Goal: Use online tool/utility: Utilize a website feature to perform a specific function

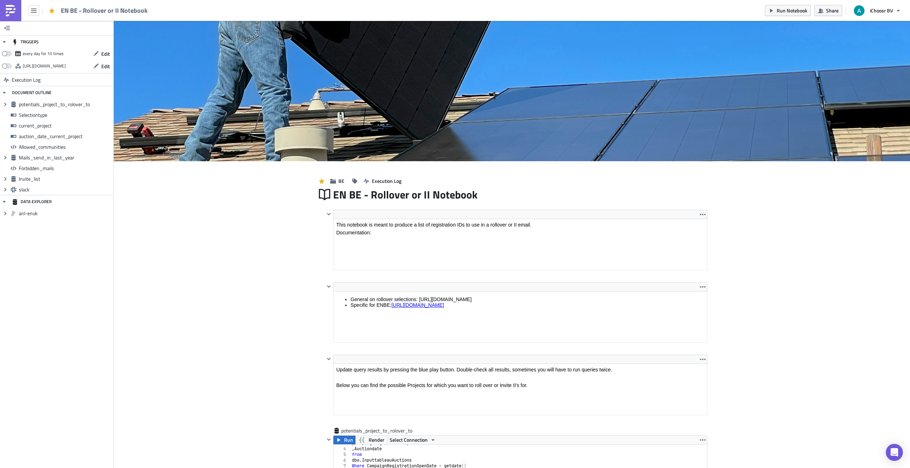
scroll to position [81, 373]
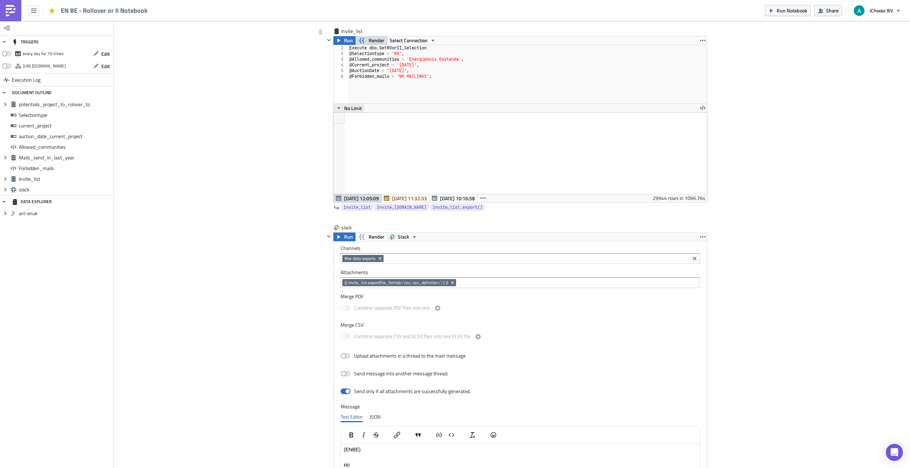
click at [340, 110] on icon "button" at bounding box center [339, 108] width 6 height 6
click at [361, 198] on span "[DATE] 12:05:09" at bounding box center [361, 198] width 35 height 7
click at [337, 108] on icon "button" at bounding box center [339, 108] width 6 height 6
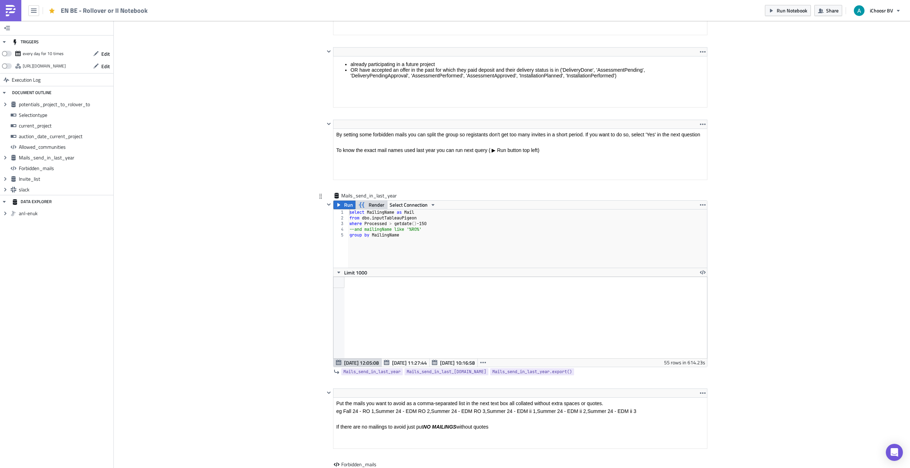
click at [331, 284] on div at bounding box center [328, 283] width 9 height 167
click at [340, 284] on div at bounding box center [338, 282] width 11 height 11
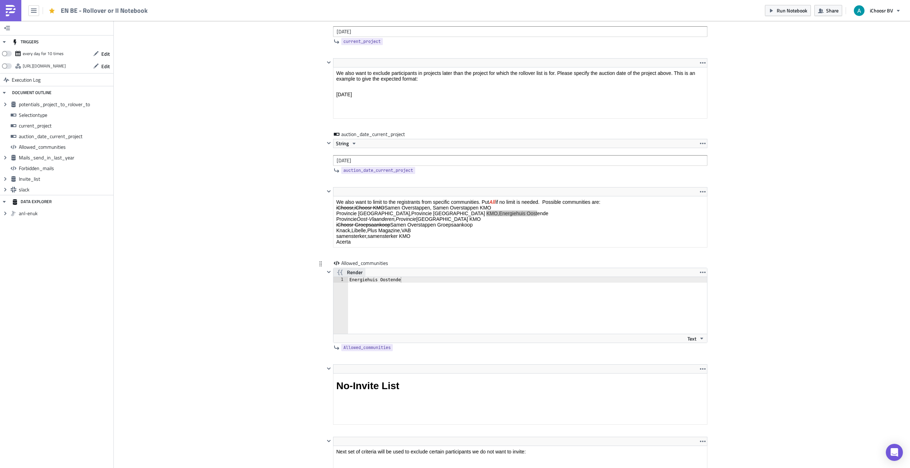
click at [351, 273] on span "Render" at bounding box center [355, 272] width 16 height 9
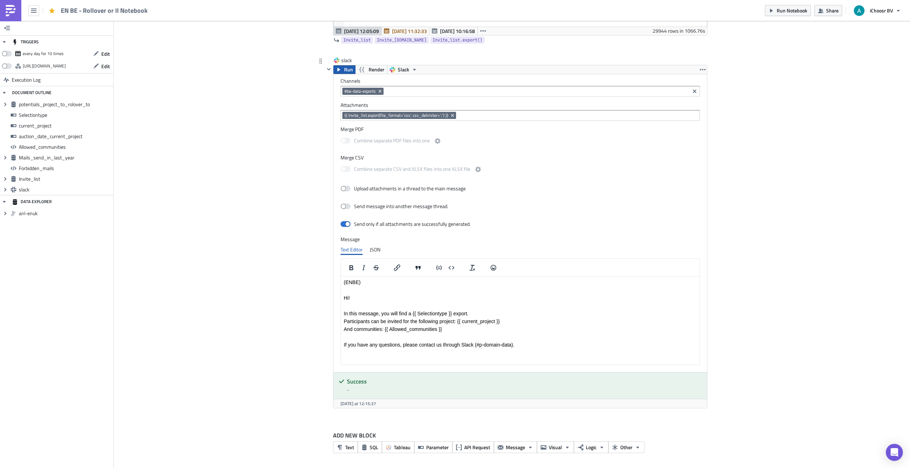
click at [343, 68] on button "Run" at bounding box center [344, 69] width 22 height 9
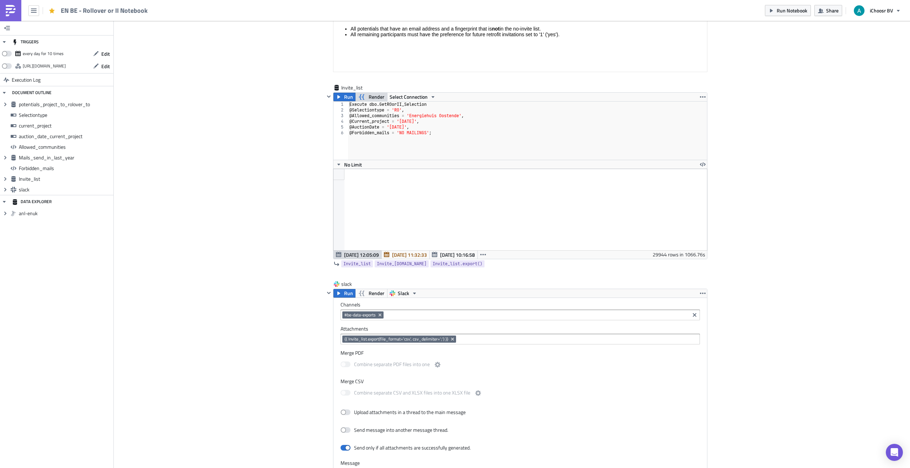
scroll to position [2271, 0]
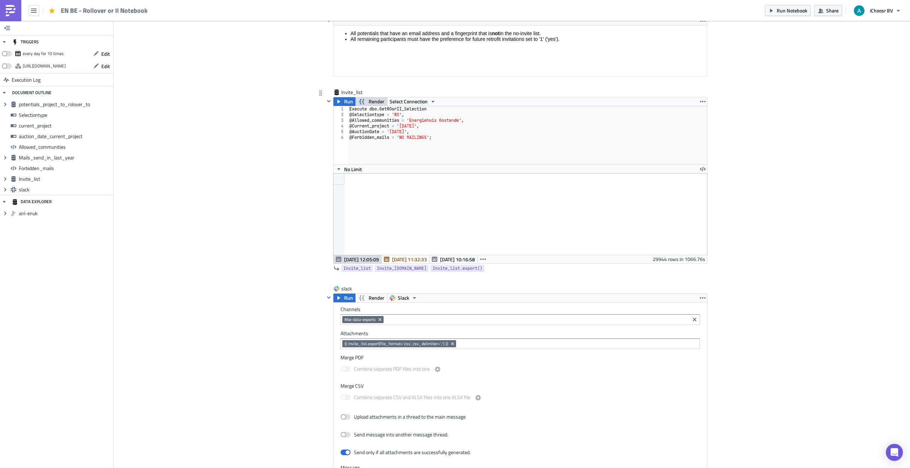
click at [375, 101] on span "Render" at bounding box center [377, 101] width 16 height 9
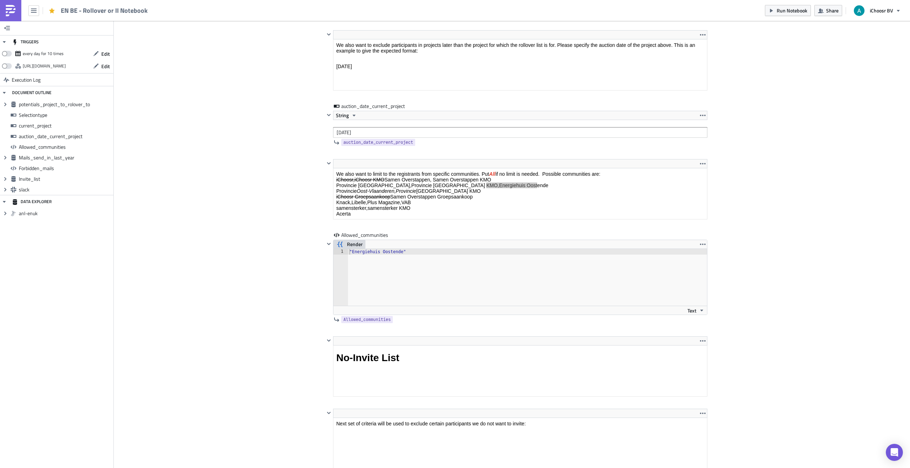
scroll to position [1141, 0]
type textarea ""Energiehuis Oostende""
click at [397, 251] on div ""Energiehuis Oostende"" at bounding box center [527, 285] width 359 height 68
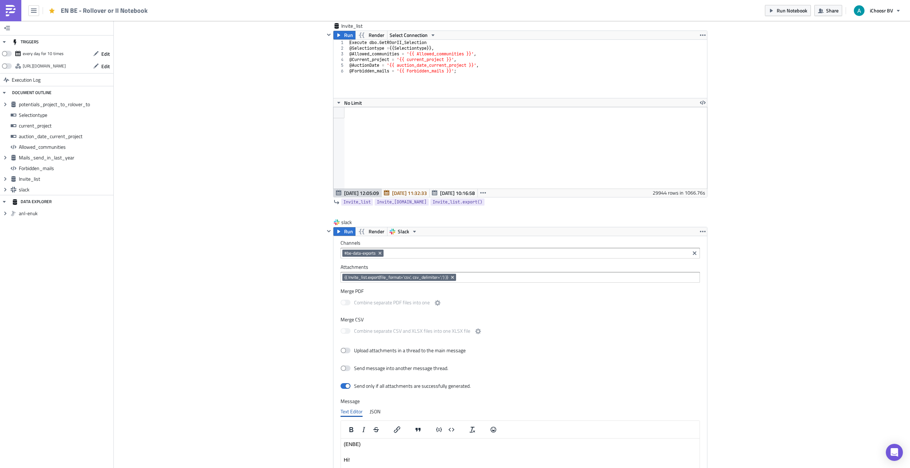
scroll to position [2339, 0]
click at [447, 192] on span "[DATE] 10:16:58" at bounding box center [457, 191] width 35 height 7
click at [363, 195] on span "[DATE] 12:05:09" at bounding box center [361, 191] width 35 height 7
click at [358, 193] on span "[DATE] 12:05:09" at bounding box center [361, 191] width 35 height 7
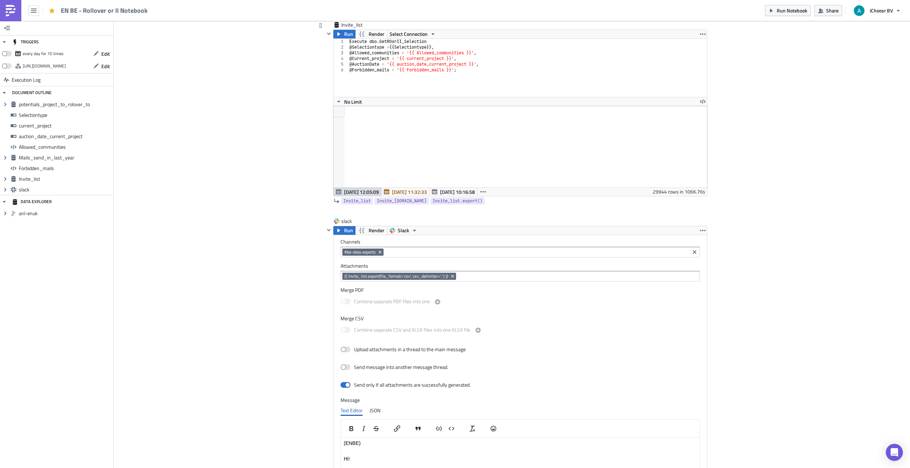
click at [355, 192] on span "[DATE] 12:05:09" at bounding box center [361, 191] width 35 height 7
click at [402, 193] on span "[DATE] 11:32:33" at bounding box center [409, 191] width 35 height 7
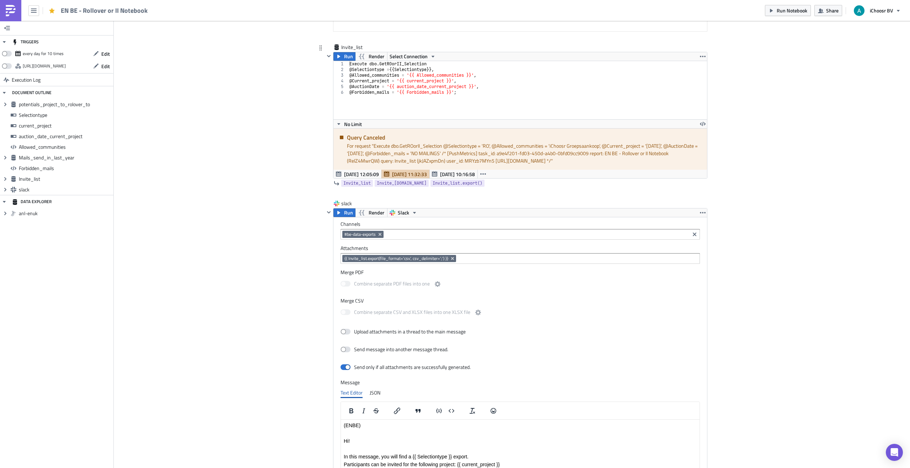
scroll to position [2317, 0]
click at [391, 152] on div "For request " Execute dbo.GetROorII_Selection @Selectiontype = 'RO', @Allowed_c…" at bounding box center [524, 152] width 355 height 22
click at [370, 56] on span "Render" at bounding box center [377, 56] width 16 height 9
click at [342, 212] on button "Run" at bounding box center [344, 212] width 22 height 9
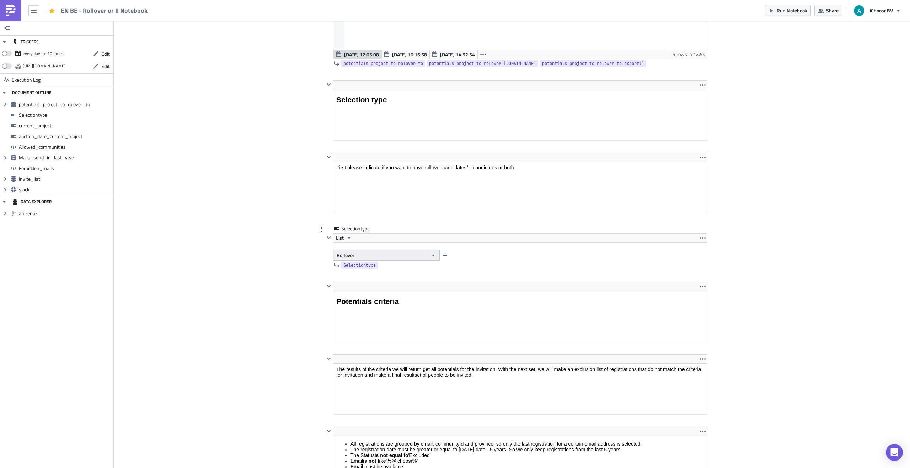
scroll to position [544, 0]
click at [354, 258] on button "Rollover" at bounding box center [386, 254] width 107 height 11
click at [351, 275] on div "Interested Individuals" at bounding box center [366, 277] width 59 height 7
click at [356, 255] on span "Interested Individuals" at bounding box center [360, 254] width 47 height 7
click at [351, 267] on div "Rollover" at bounding box center [366, 267] width 59 height 7
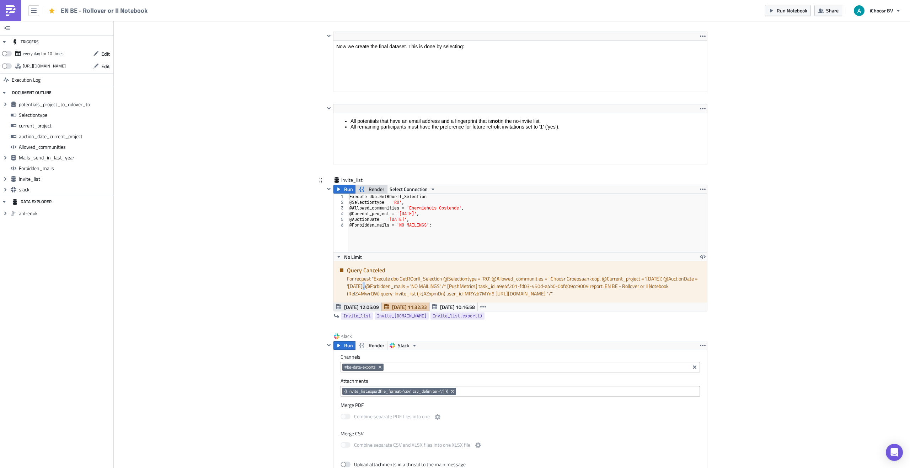
scroll to position [2184, 0]
click at [354, 304] on span "[DATE] 12:05:09" at bounding box center [361, 306] width 35 height 7
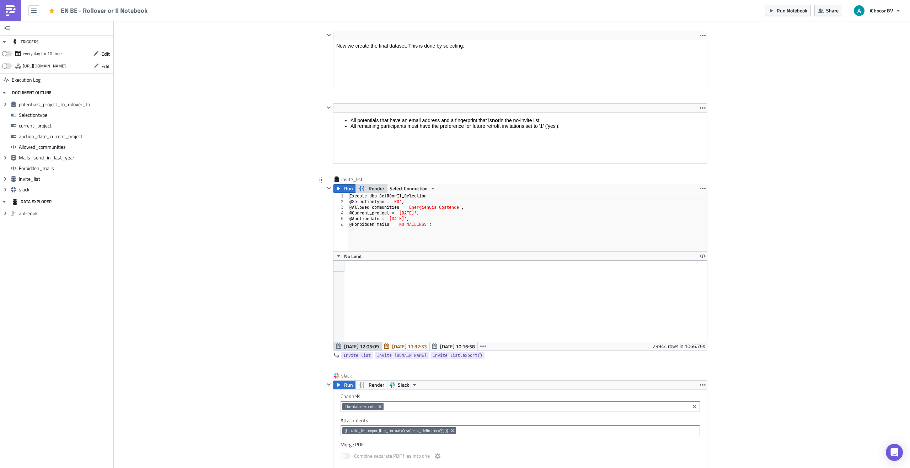
scroll to position [81, 373]
click at [360, 187] on icon "button" at bounding box center [361, 189] width 5 height 6
click at [360, 188] on icon "button" at bounding box center [362, 188] width 9 height 9
click at [344, 188] on button "Run" at bounding box center [344, 188] width 22 height 9
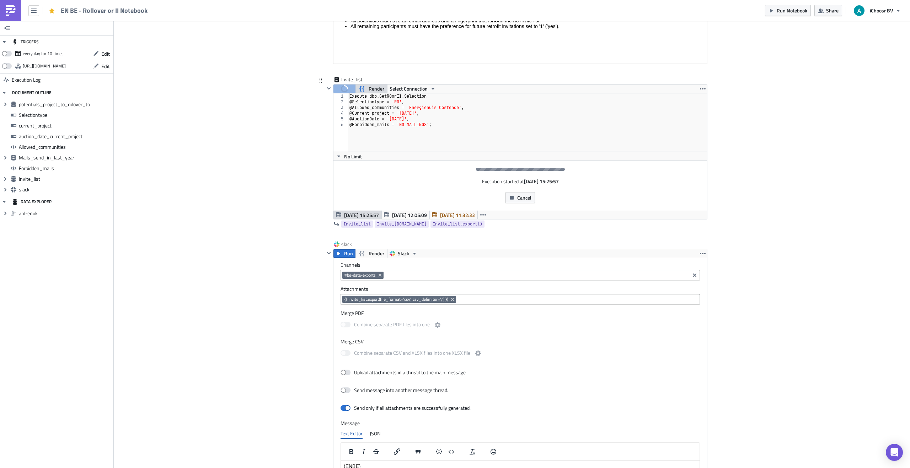
scroll to position [2285, 0]
click at [341, 154] on icon "button" at bounding box center [339, 156] width 6 height 6
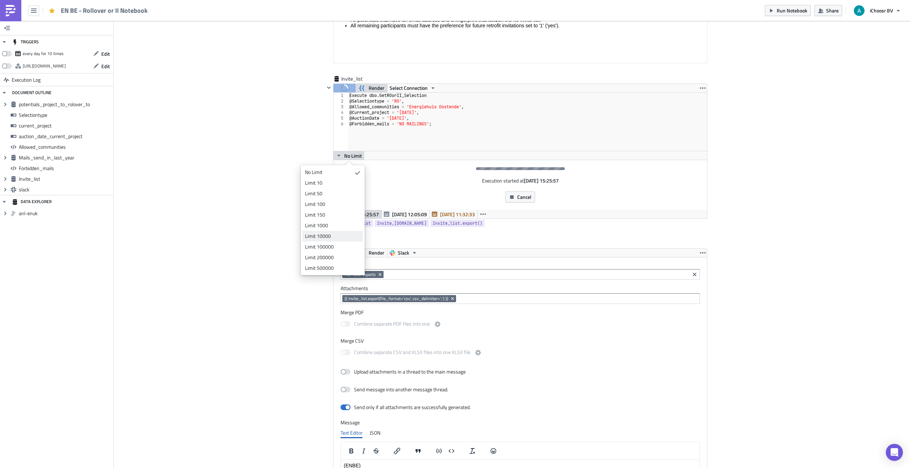
click at [322, 238] on div "Limit 10000" at bounding box center [331, 236] width 53 height 7
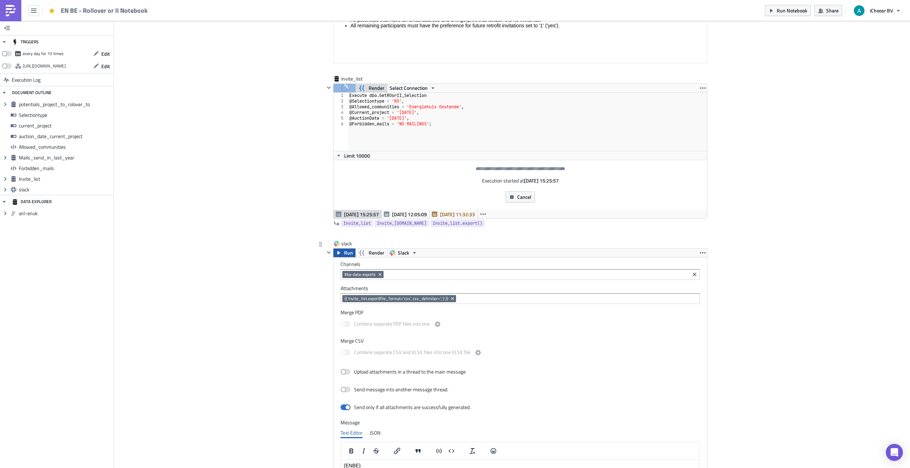
click at [345, 253] on span "Run" at bounding box center [348, 253] width 9 height 9
click at [485, 213] on icon "button" at bounding box center [483, 214] width 6 height 6
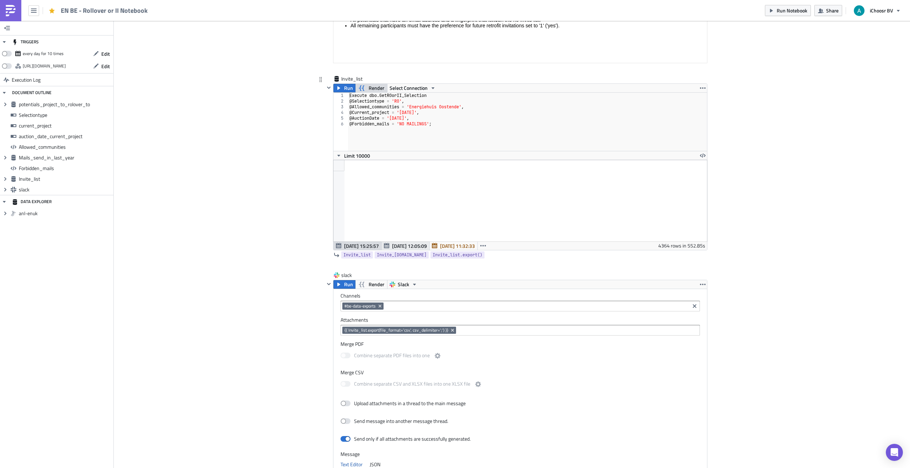
scroll to position [81, 373]
click at [338, 281] on button "Run" at bounding box center [344, 284] width 22 height 9
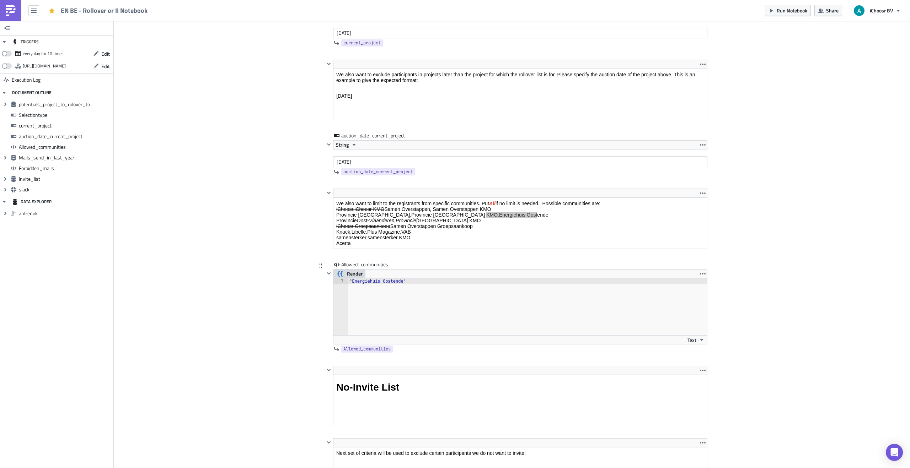
scroll to position [1123, 0]
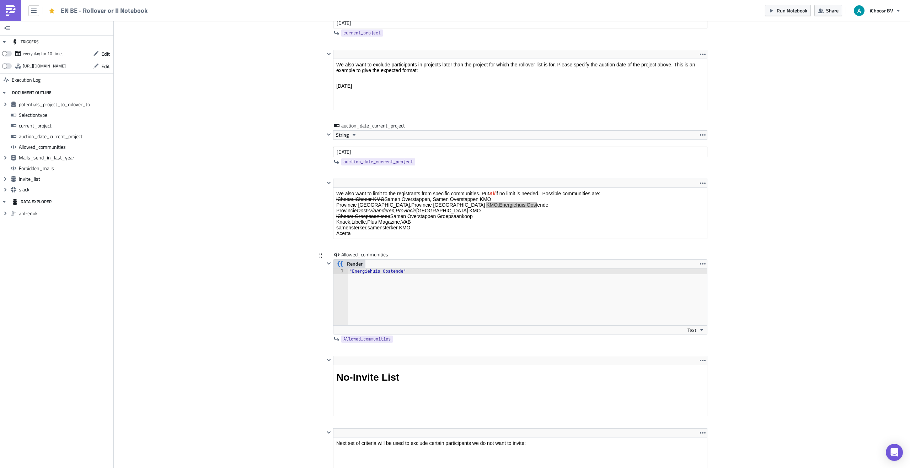
click at [378, 270] on div ""Energiehuis Oostende"" at bounding box center [527, 303] width 359 height 68
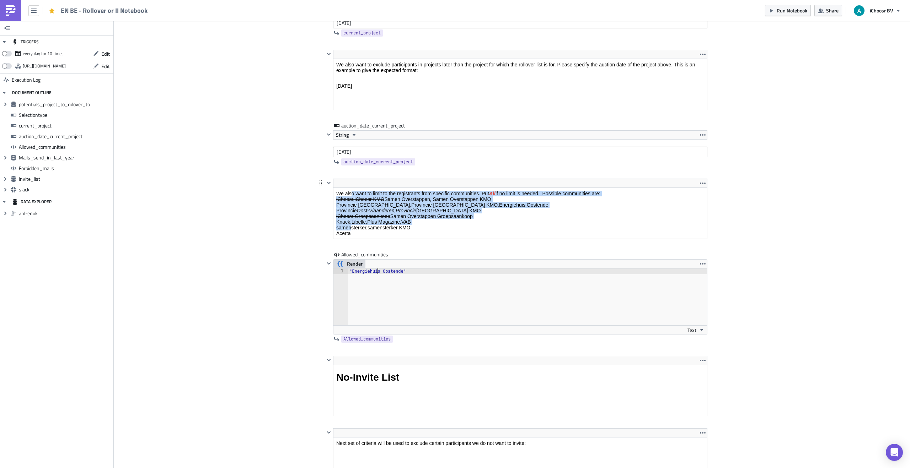
click at [352, 196] on p "We also want to limit to the registrants from specific communities. Put All if …" at bounding box center [520, 213] width 368 height 45
click at [352, 197] on s "iChoosr,iChoosr KMO" at bounding box center [360, 200] width 48 height 6
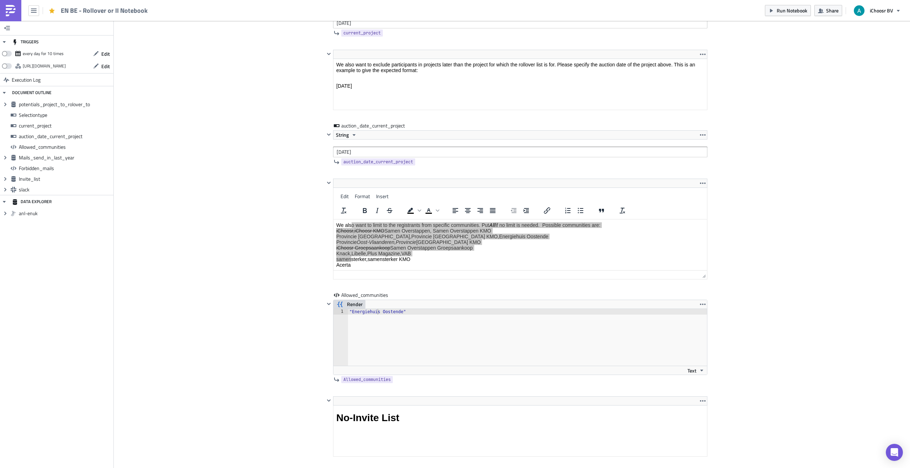
click at [273, 259] on div "Cover Image BE Execution Log EN BE - Rollover or II Notebook <p>This notebook i…" at bounding box center [512, 392] width 796 height 2989
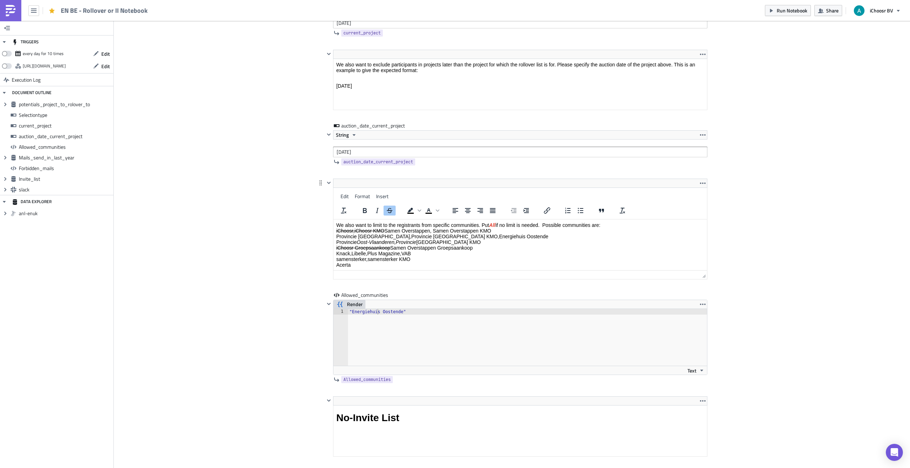
drag, startPoint x: 367, startPoint y: 230, endPoint x: 361, endPoint y: 233, distance: 6.4
click at [359, 231] on p "We also want to limit to the registrants from specific communities. Put All if …" at bounding box center [520, 244] width 368 height 45
drag, startPoint x: 366, startPoint y: 259, endPoint x: 334, endPoint y: 258, distance: 32.3
click at [334, 258] on html "We also want to limit to the registrants from specific communities. Put All if …" at bounding box center [520, 257] width 374 height 75
copy p "samensterker"
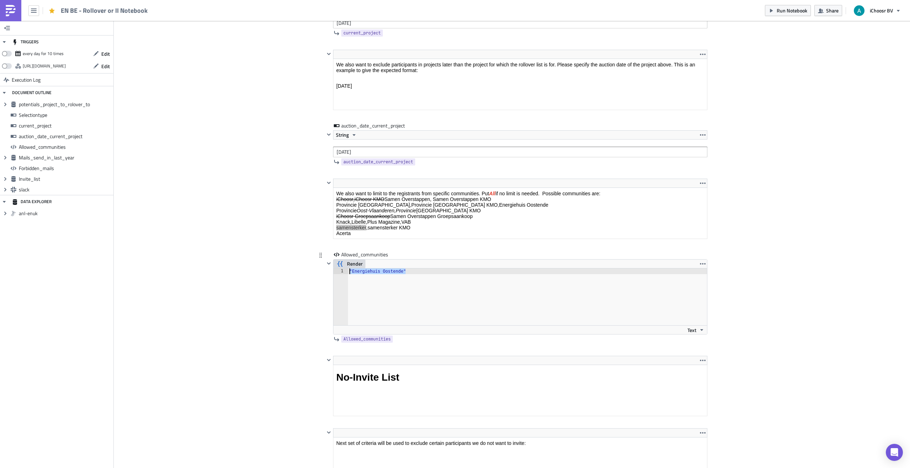
drag, startPoint x: 407, startPoint y: 312, endPoint x: 343, endPoint y: 271, distance: 76.7
click at [343, 271] on div ""Energiehuis Oostende" 1 "Energiehuis Oostende" ההההההההההההההההההההההההההההההה…" at bounding box center [520, 297] width 374 height 57
click at [416, 272] on div ""Energiehuis Oostende"" at bounding box center [527, 303] width 359 height 68
drag, startPoint x: 416, startPoint y: 272, endPoint x: 334, endPoint y: 266, distance: 81.6
click at [334, 267] on div "Render "Energiehuis Oostende" 1 "Energiehuis Oostende" הההההההההההההההההההההההה…" at bounding box center [520, 296] width 374 height 75
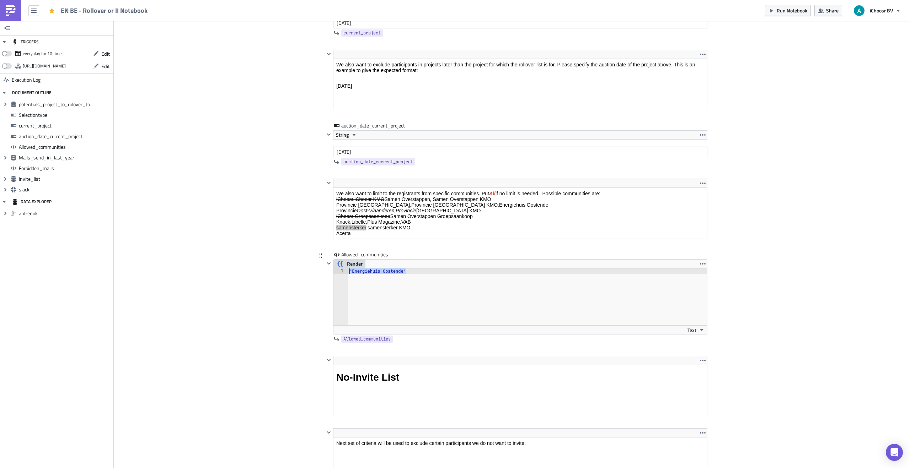
click at [390, 276] on div ""Energiehuis Oostende"" at bounding box center [527, 303] width 359 height 68
click at [348, 270] on div ""Energiehuis Oostende"" at bounding box center [527, 303] width 359 height 68
click at [347, 271] on div "1" at bounding box center [340, 272] width 15 height 6
click at [354, 270] on div ""Energiehuis Oostende"" at bounding box center [527, 303] width 359 height 68
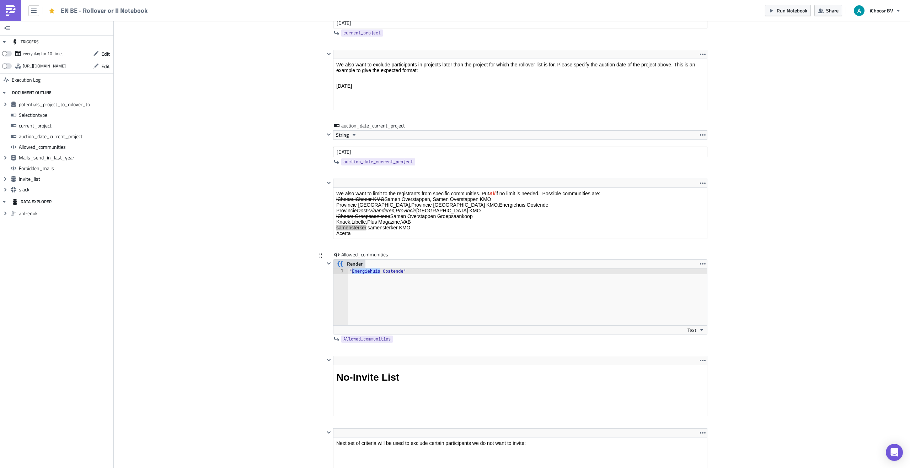
click at [696, 261] on div "Render" at bounding box center [520, 264] width 374 height 9
click at [704, 262] on icon "button" at bounding box center [703, 264] width 6 height 6
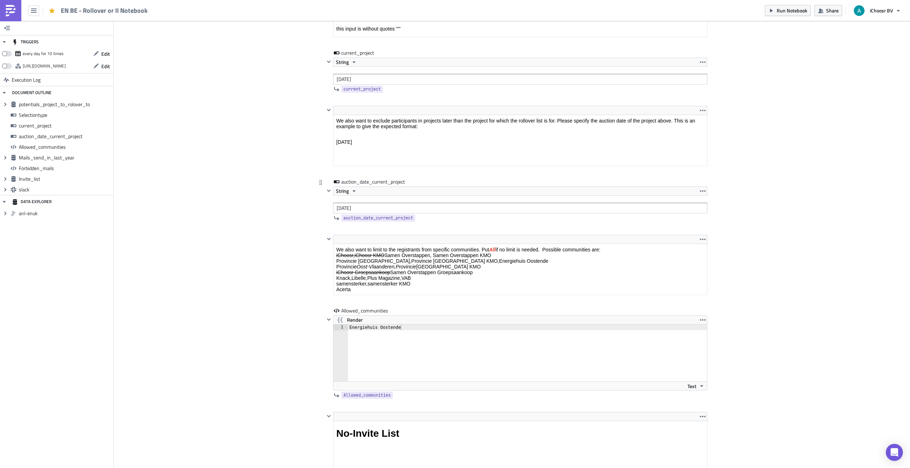
scroll to position [1078, 0]
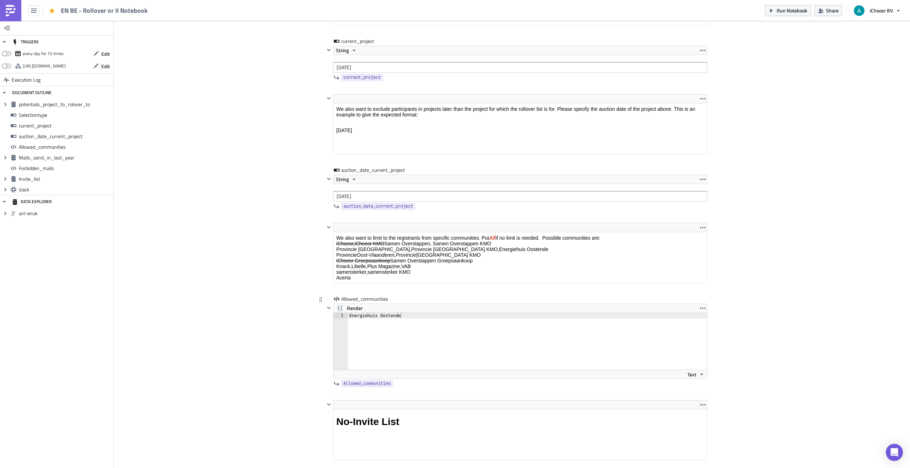
click at [408, 318] on div "Energiehuis Oostende" at bounding box center [531, 347] width 367 height 68
type textarea "E"
type textarea "samensterker"
click at [356, 308] on span "Render" at bounding box center [355, 308] width 16 height 9
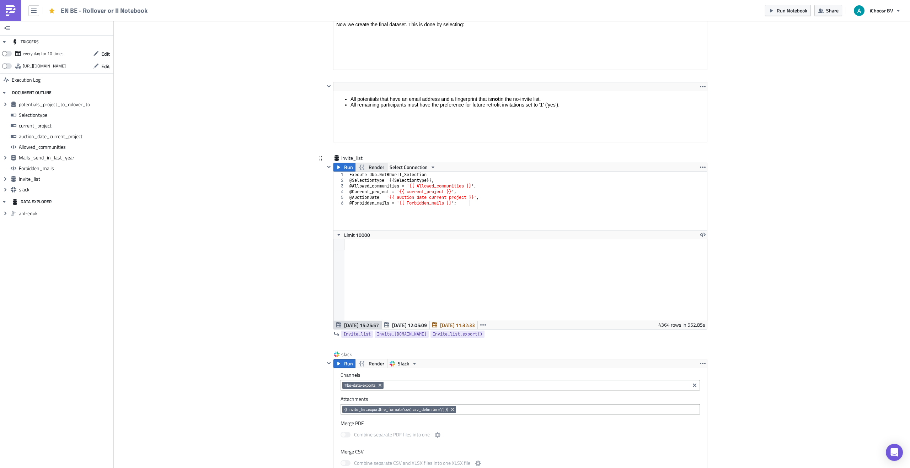
click at [371, 165] on span "Render" at bounding box center [377, 167] width 16 height 9
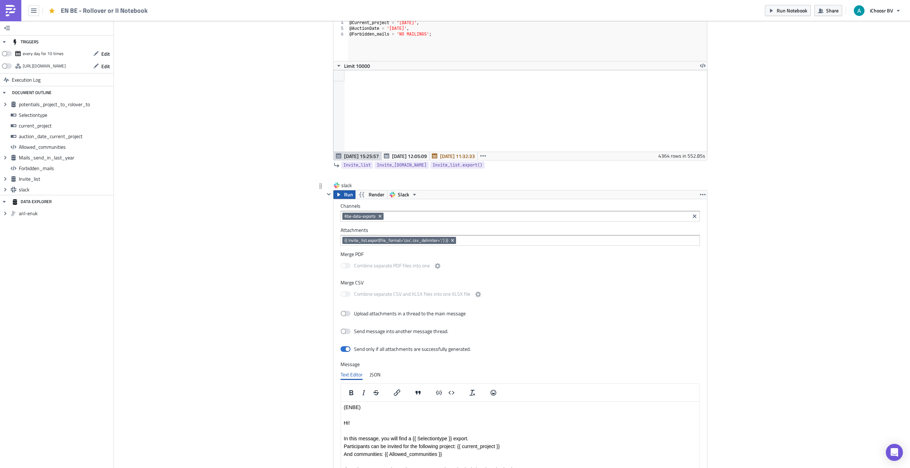
click at [345, 196] on span "Run" at bounding box center [348, 194] width 9 height 9
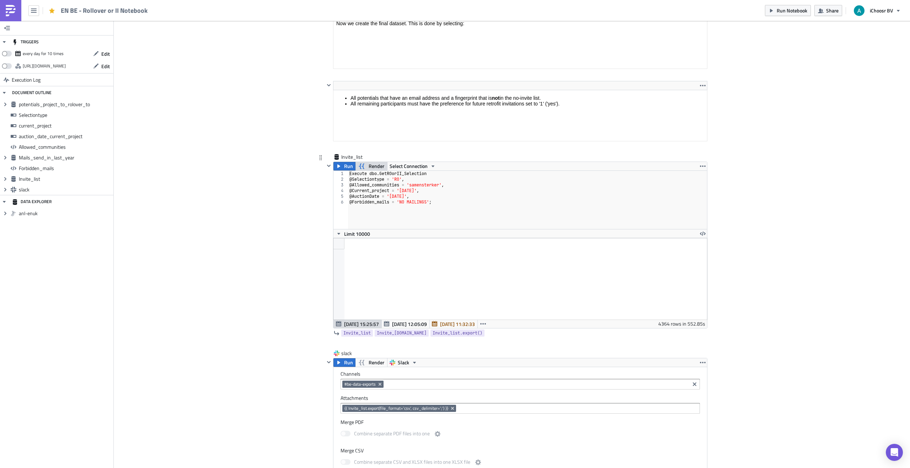
scroll to position [2205, 0]
click at [370, 171] on span "Render" at bounding box center [377, 167] width 16 height 9
click at [347, 167] on span "Run" at bounding box center [348, 167] width 9 height 9
click at [347, 365] on span "Run" at bounding box center [348, 364] width 9 height 9
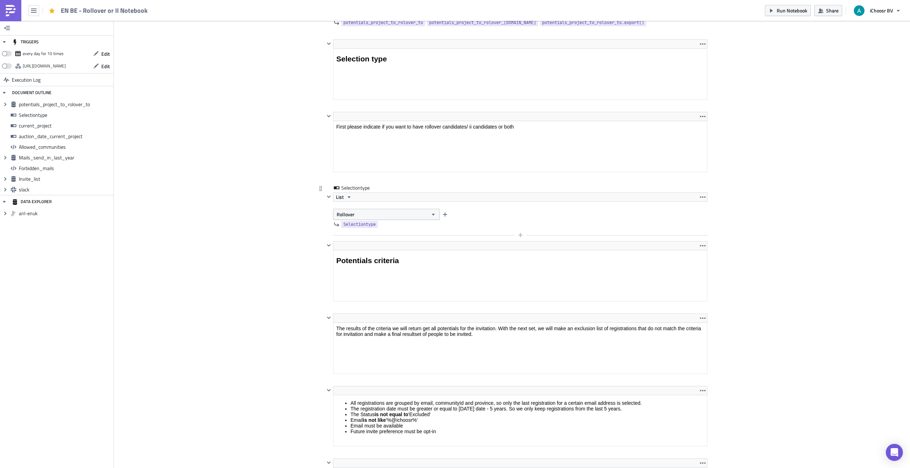
scroll to position [598, 0]
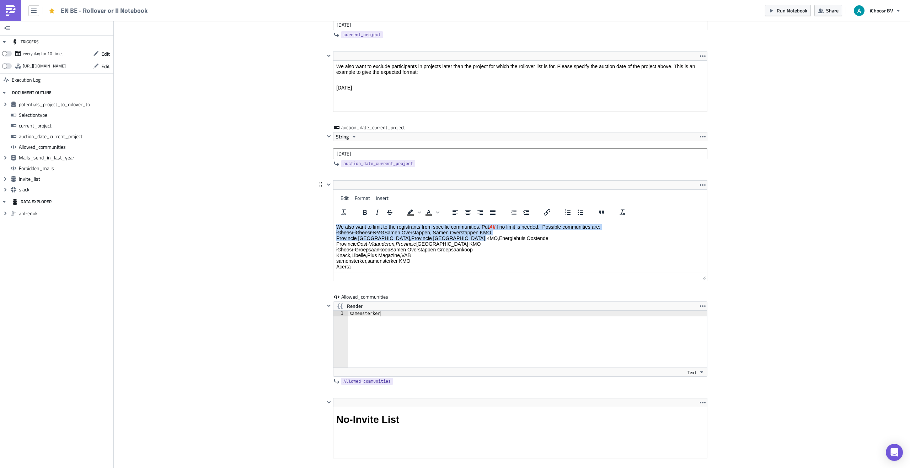
drag, startPoint x: 472, startPoint y: 239, endPoint x: 508, endPoint y: 211, distance: 45.1
click at [508, 221] on html "We also want to limit to the registrants from specific communities. Put All if …" at bounding box center [520, 258] width 374 height 75
drag, startPoint x: 525, startPoint y: 237, endPoint x: 473, endPoint y: 239, distance: 51.6
click at [473, 240] on p "We also want to limit to the registrants from specific communities. Put All if …" at bounding box center [520, 246] width 368 height 45
copy p "Energiehuis Oostende"
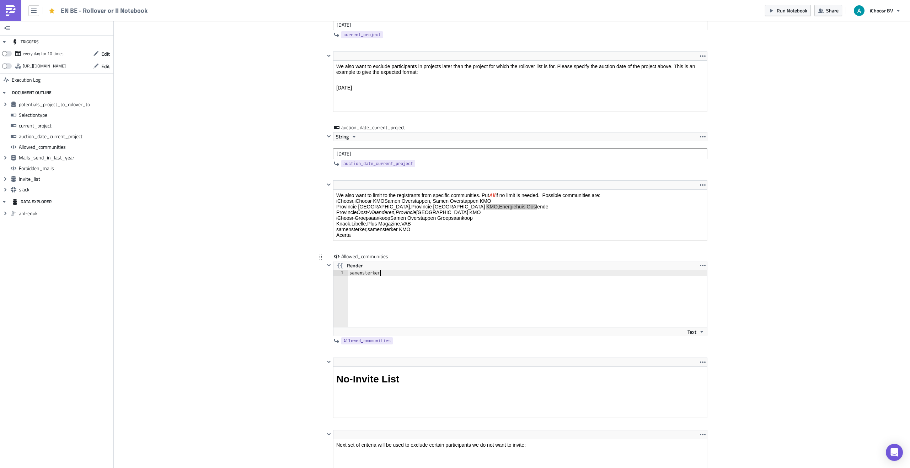
drag, startPoint x: 354, startPoint y: 314, endPoint x: 341, endPoint y: 314, distance: 12.8
click at [341, 314] on div "samensterker 1 samensterker ההההההההההההההההההההההההההההההההההההההההההההההההההה…" at bounding box center [520, 298] width 374 height 57
drag, startPoint x: 362, startPoint y: 272, endPoint x: 349, endPoint y: 272, distance: 13.5
click at [348, 272] on div "samensterker 1 samensterker ההההההההההההההההההההההההההההההההההההההההההההההההההה…" at bounding box center [520, 298] width 374 height 57
paste textarea "Energiehuis Oostende"
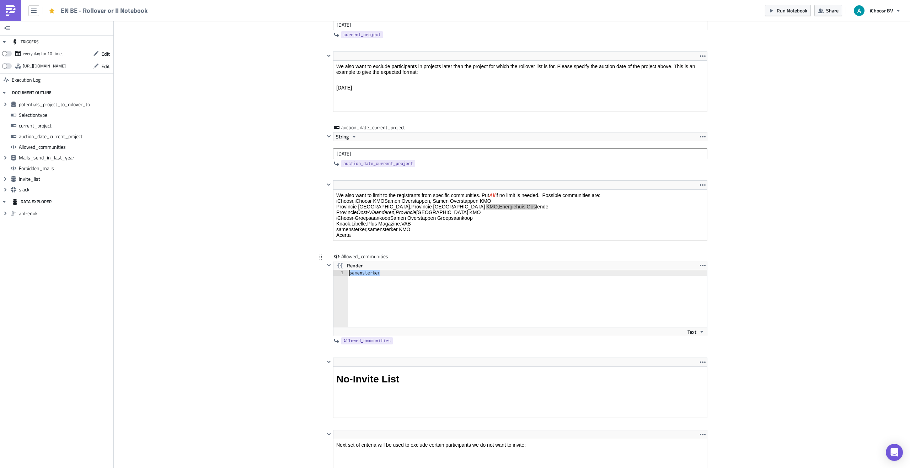
type textarea "Energiehuis Oostende"
click at [358, 264] on span "Render" at bounding box center [355, 266] width 16 height 9
click at [286, 217] on div "Cover Image BE Execution Log EN BE - Rollover or II Notebook <p>This notebook i…" at bounding box center [512, 374] width 796 height 2948
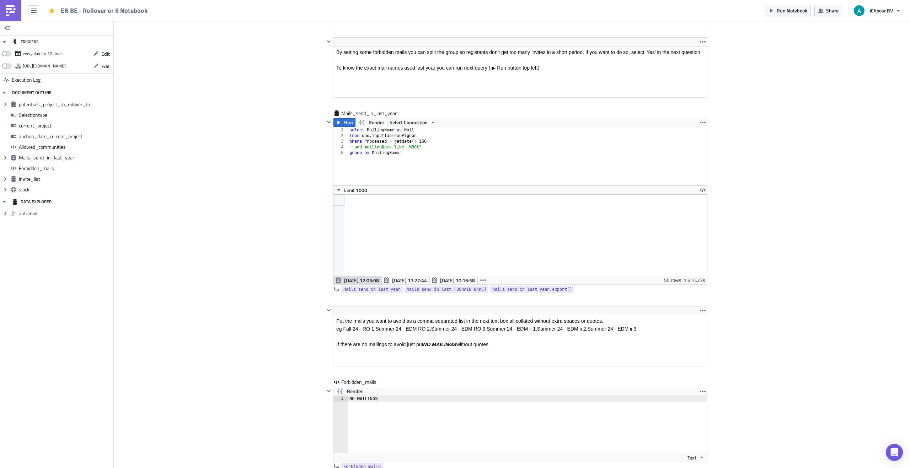
scroll to position [81, 373]
